Goal: Check status: Check status

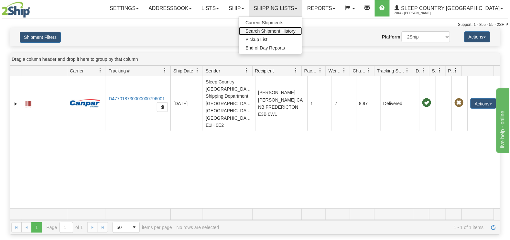
click at [296, 29] on span "Search Shipment History" at bounding box center [271, 30] width 50 height 5
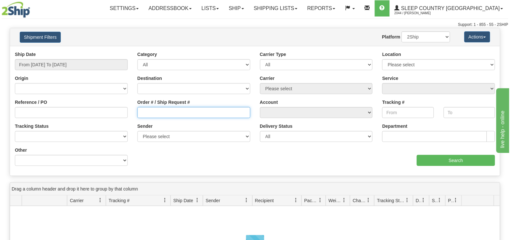
click at [167, 112] on input "Order # / Ship Request #" at bounding box center [194, 112] width 113 height 11
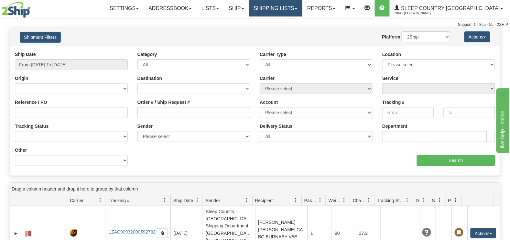
click at [303, 5] on link "Shipping lists" at bounding box center [275, 8] width 53 height 16
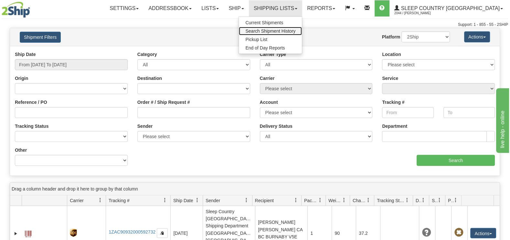
click at [296, 29] on span "Search Shipment History" at bounding box center [271, 30] width 50 height 5
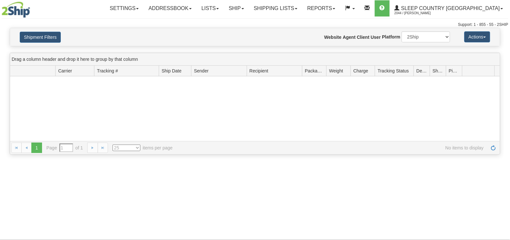
type input "From [DATE] To [DATE]"
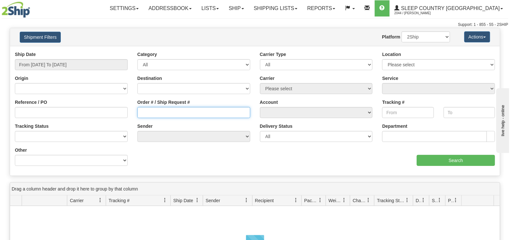
click at [157, 116] on input "Order # / Ship Request #" at bounding box center [194, 112] width 113 height 11
paste input "9000I017742"
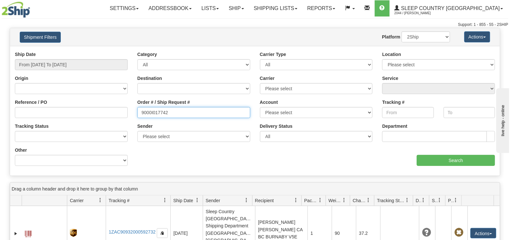
type input "9000I017742"
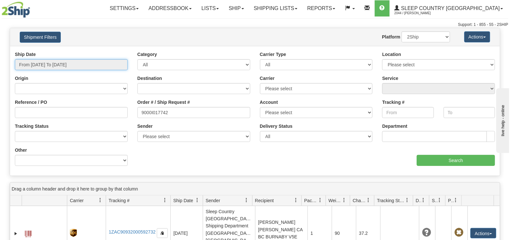
click at [56, 62] on input "From [DATE] To [DATE]" at bounding box center [71, 64] width 113 height 11
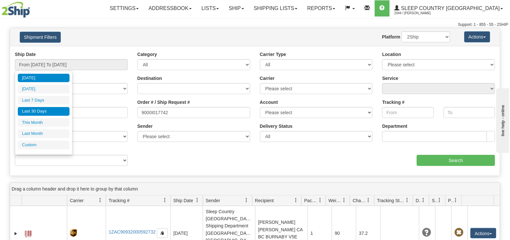
click at [43, 109] on li "Last 30 Days" at bounding box center [44, 111] width 52 height 9
type input "From [DATE] To [DATE]"
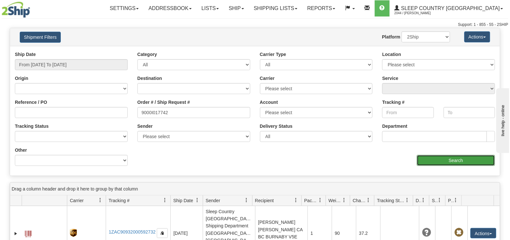
click at [435, 162] on input "Search" at bounding box center [456, 160] width 79 height 11
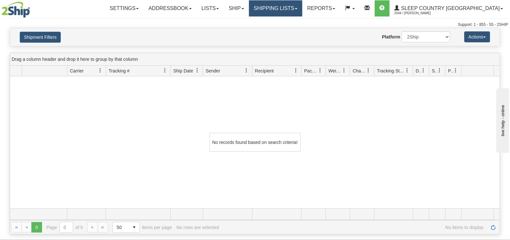
click at [303, 6] on link "Shipping lists" at bounding box center [275, 8] width 53 height 16
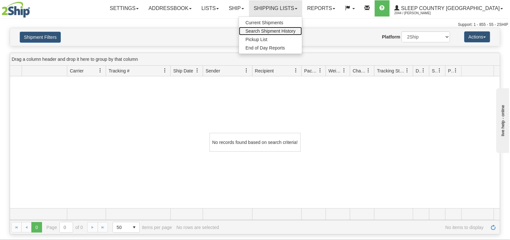
click at [296, 31] on span "Search Shipment History" at bounding box center [271, 30] width 50 height 5
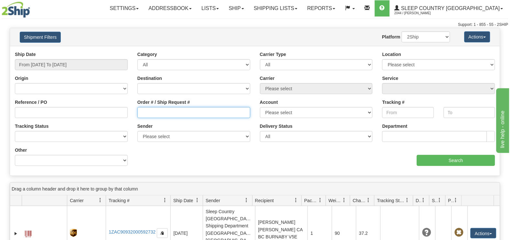
click at [169, 112] on input "Order # / Ship Request #" at bounding box center [194, 112] width 113 height 11
type input "1054170"
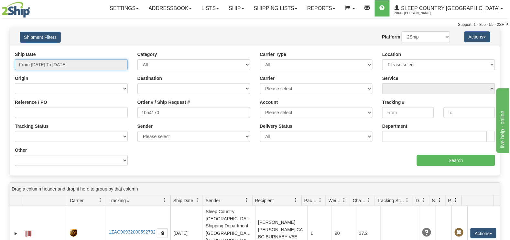
click at [43, 65] on input "From [DATE] To [DATE]" at bounding box center [71, 64] width 113 height 11
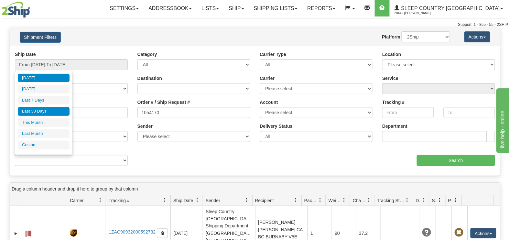
click at [40, 109] on li "Last 30 Days" at bounding box center [44, 111] width 52 height 9
type input "From [DATE] To [DATE]"
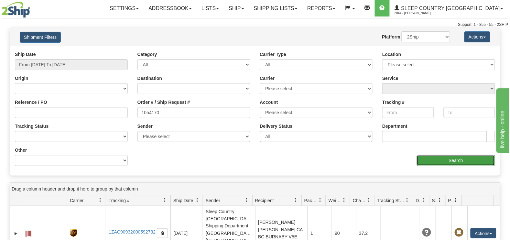
click at [468, 159] on input "Search" at bounding box center [456, 160] width 79 height 11
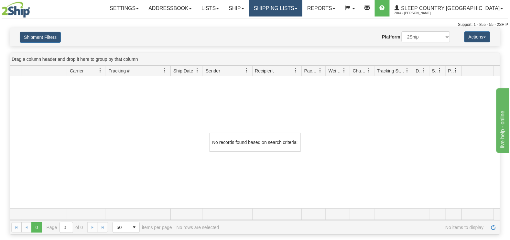
click at [303, 7] on link "Shipping lists" at bounding box center [275, 8] width 53 height 16
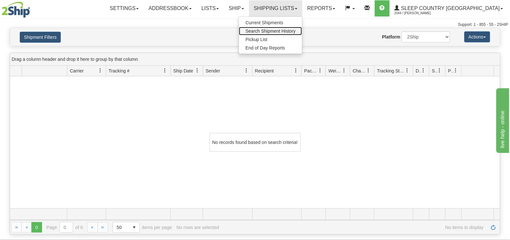
click at [296, 29] on span "Search Shipment History" at bounding box center [271, 30] width 50 height 5
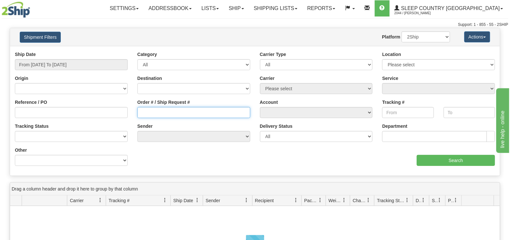
click at [167, 112] on input "Order # / Ship Request #" at bounding box center [194, 112] width 113 height 11
paste input "9000I017742"
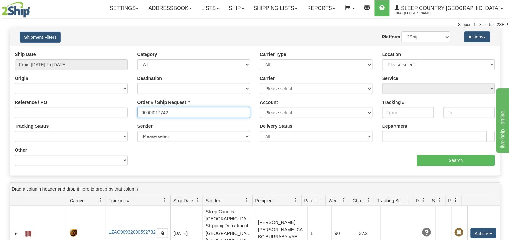
type input "9000I017742"
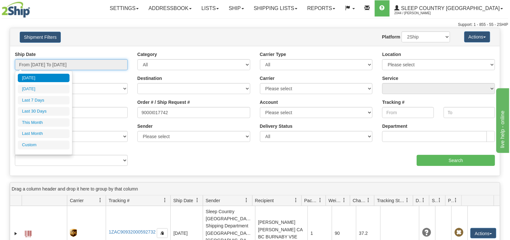
click at [62, 63] on input "From [DATE] To [DATE]" at bounding box center [71, 64] width 113 height 11
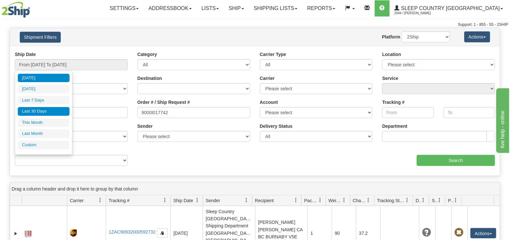
click at [37, 112] on li "Last 30 Days" at bounding box center [44, 111] width 52 height 9
type input "From [DATE] To [DATE]"
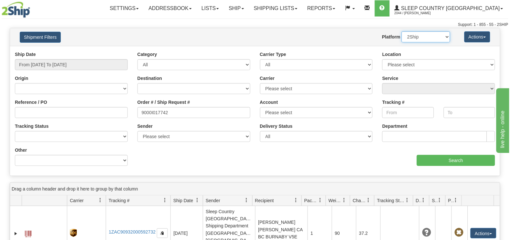
click at [419, 37] on select "2Ship Imported" at bounding box center [426, 36] width 49 height 11
select select "1"
click at [402, 31] on select "2Ship Imported" at bounding box center [426, 36] width 49 height 11
